Goal: Task Accomplishment & Management: Manage account settings

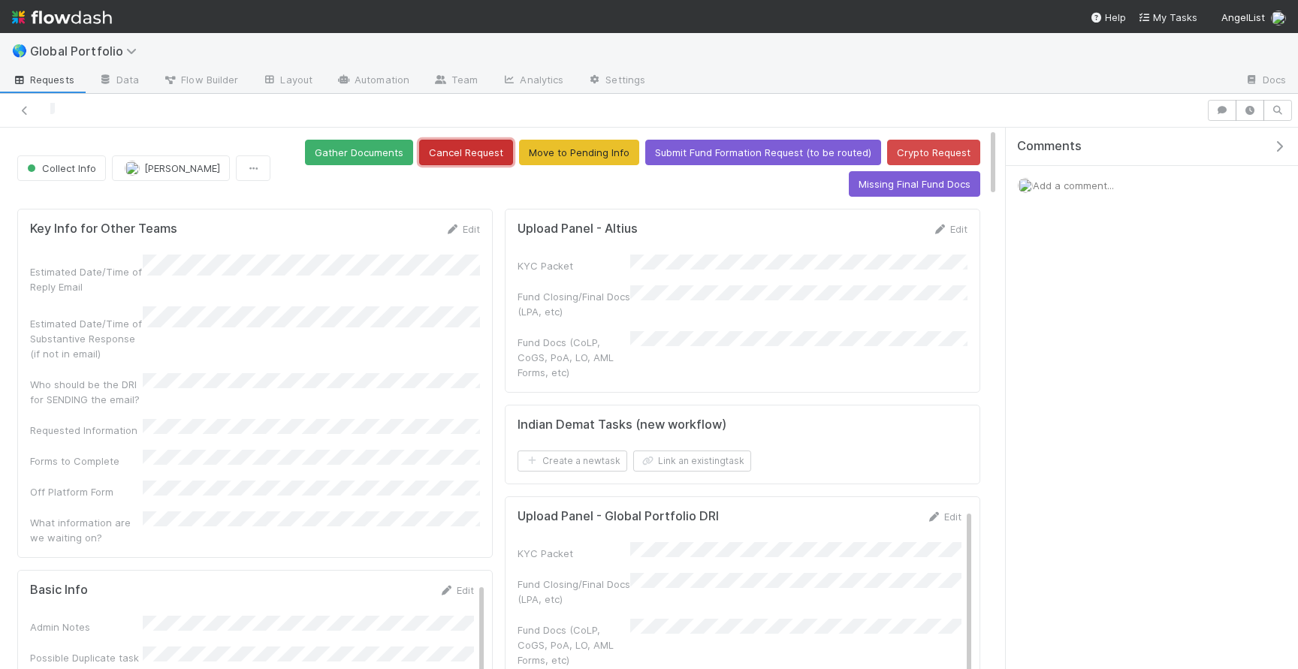
click at [487, 149] on button "Cancel Request" at bounding box center [466, 153] width 94 height 26
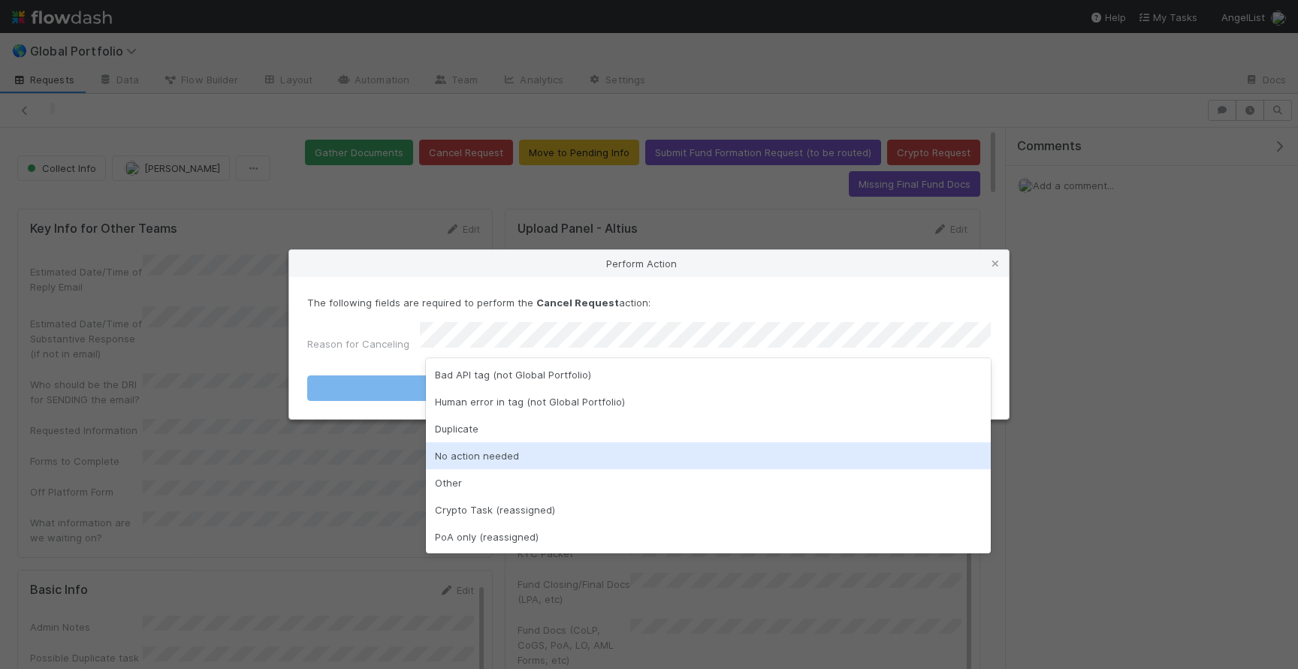
click at [477, 447] on div "No action needed" at bounding box center [708, 455] width 565 height 27
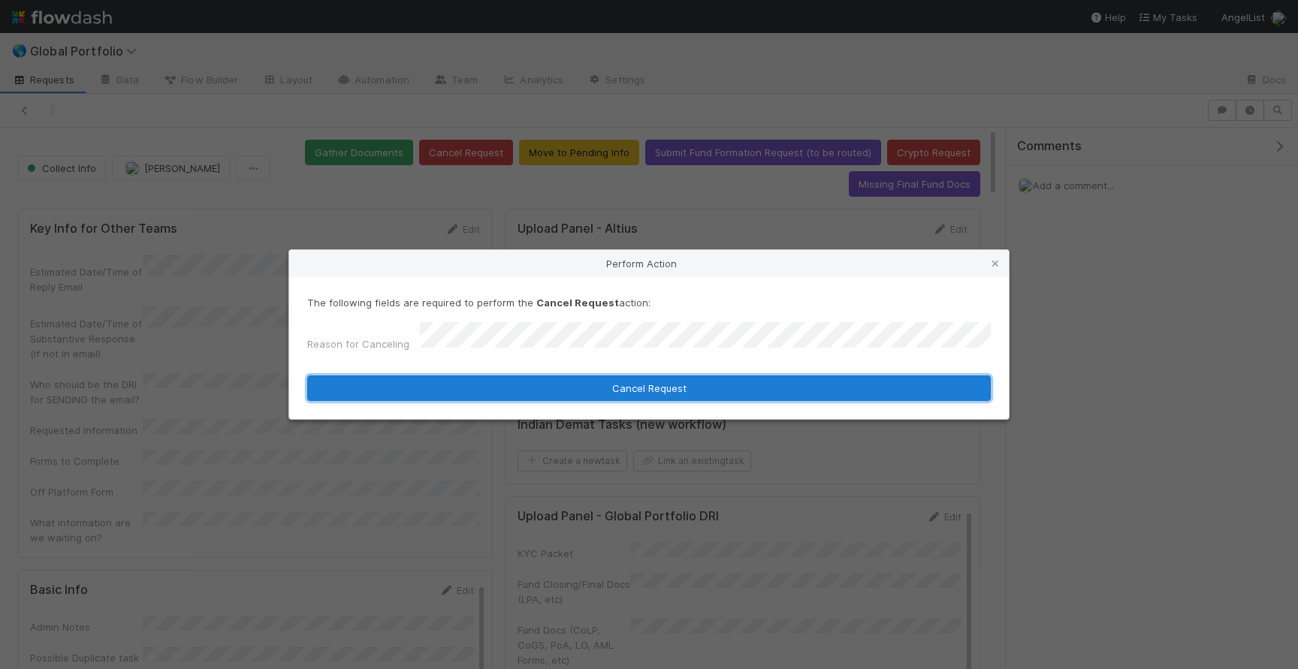
click at [542, 387] on button "Cancel Request" at bounding box center [649, 389] width 684 height 26
